Goal: Task Accomplishment & Management: Manage account settings

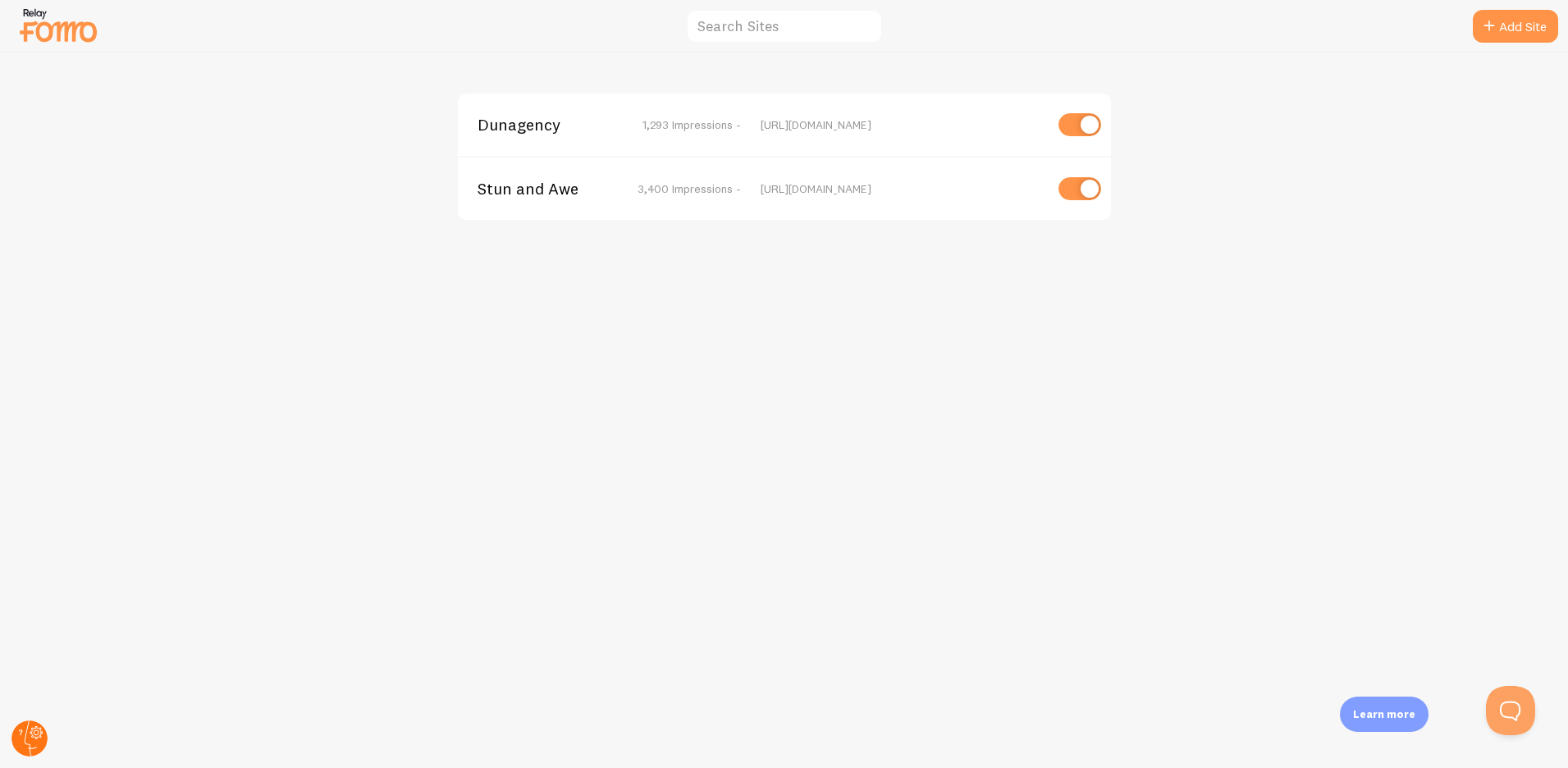
click at [30, 738] on circle at bounding box center [30, 738] width 36 height 36
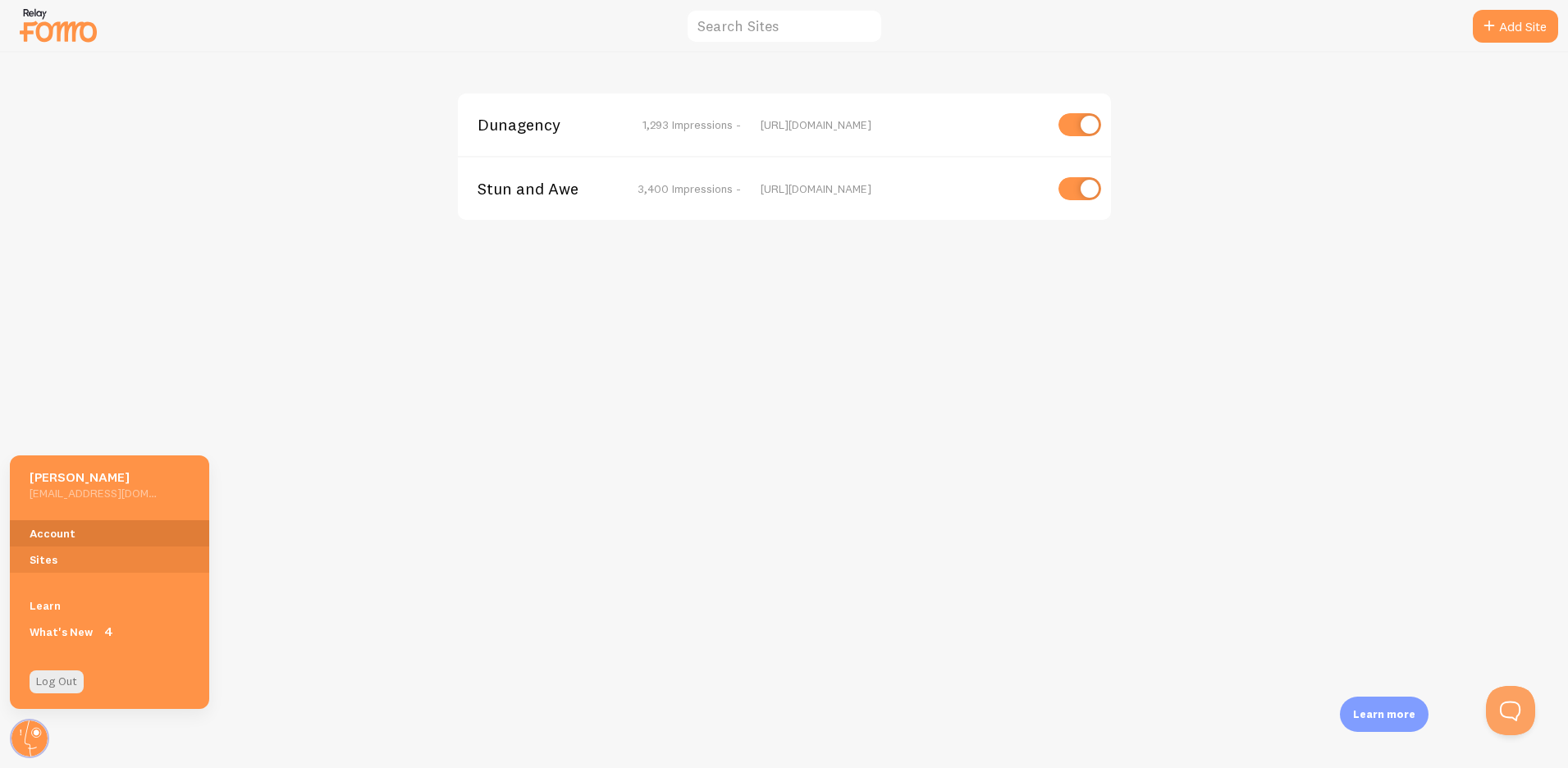
click at [109, 534] on link "Account" at bounding box center [109, 534] width 200 height 27
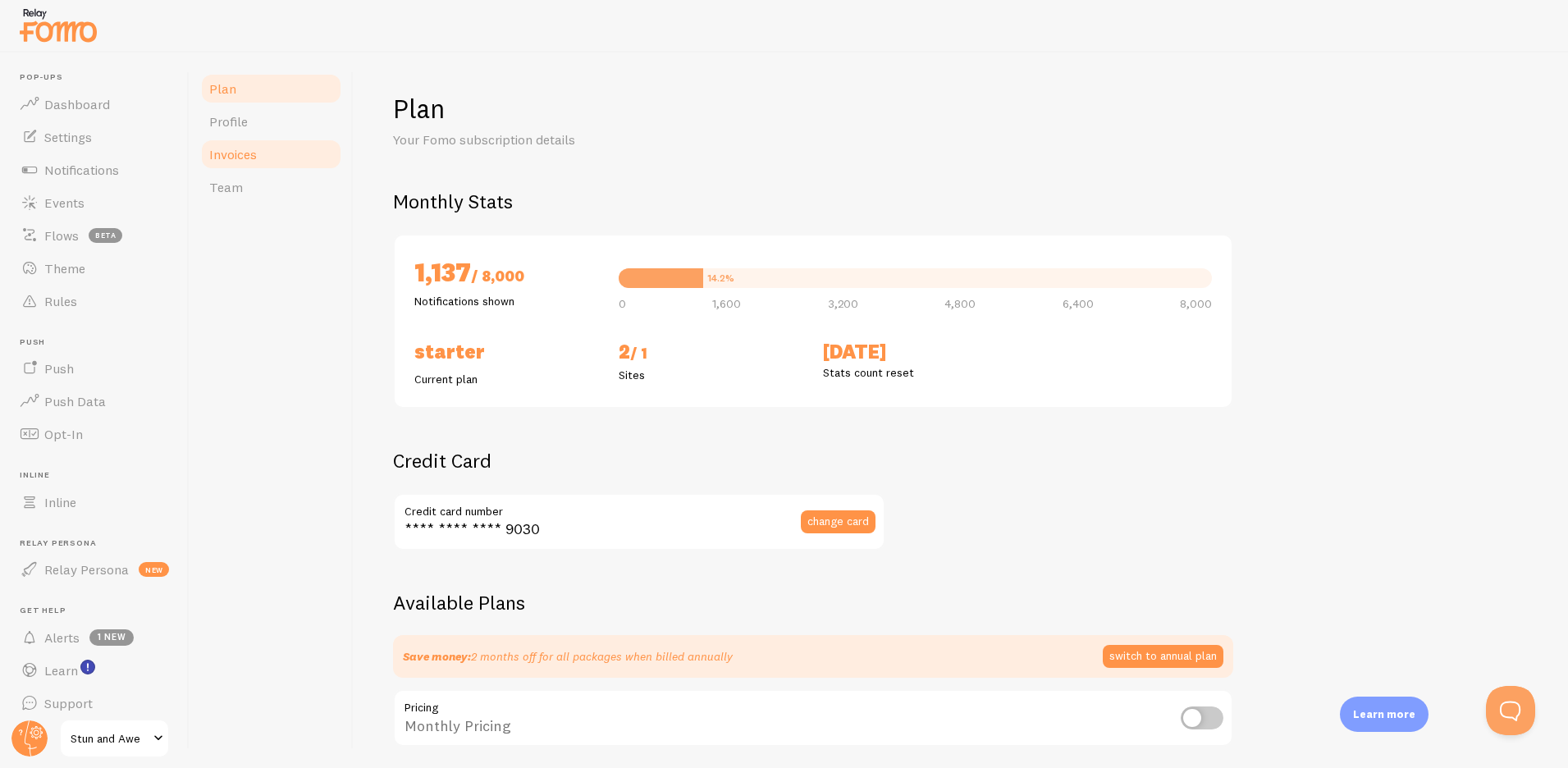
click at [271, 154] on link "Invoices" at bounding box center [271, 154] width 143 height 33
